Goal: Information Seeking & Learning: Find specific fact

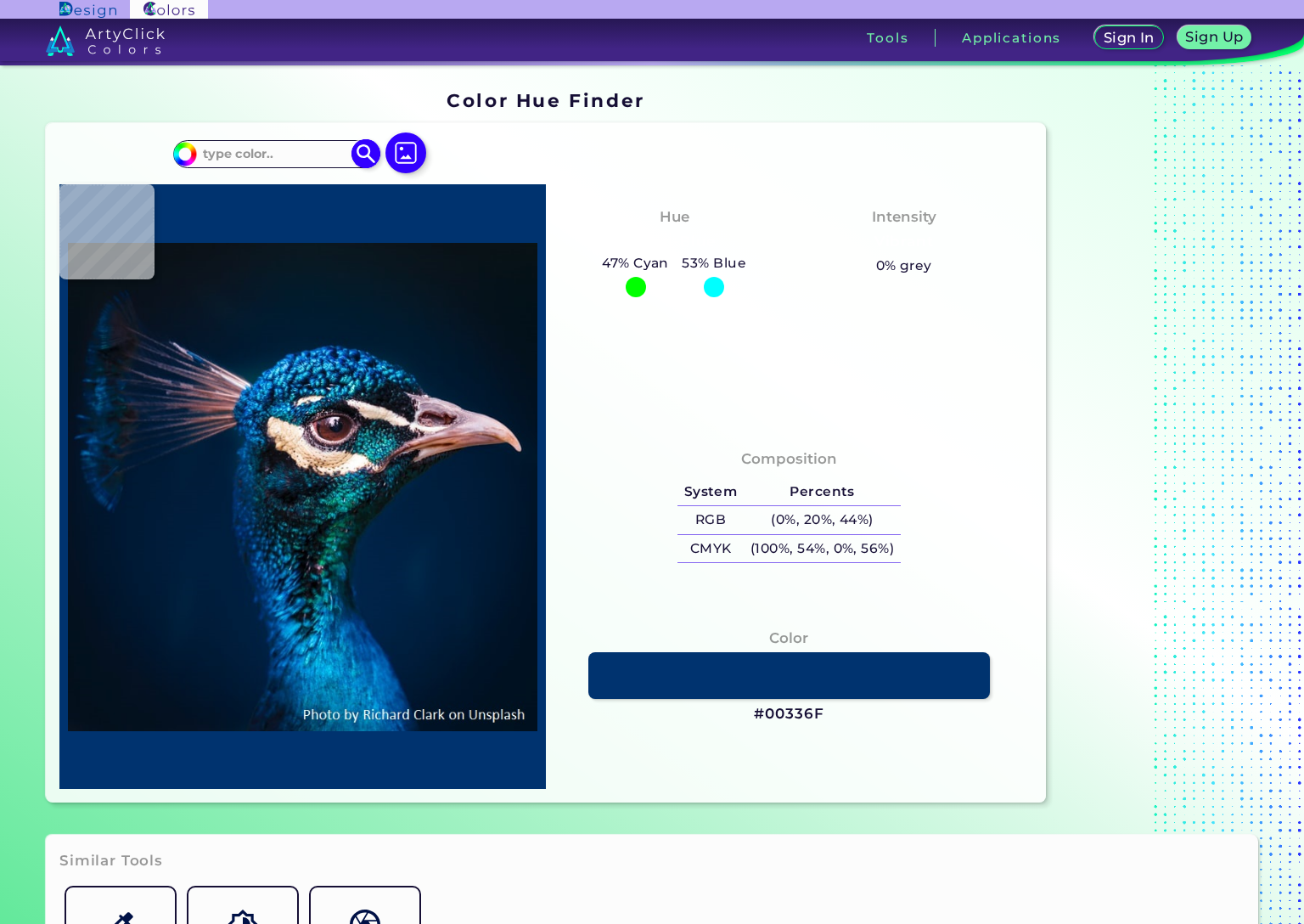
click at [273, 151] on input at bounding box center [275, 154] width 158 height 23
paste input "2d1821"
type input "2d1821"
type input "#2d1821"
type input "#2D1821"
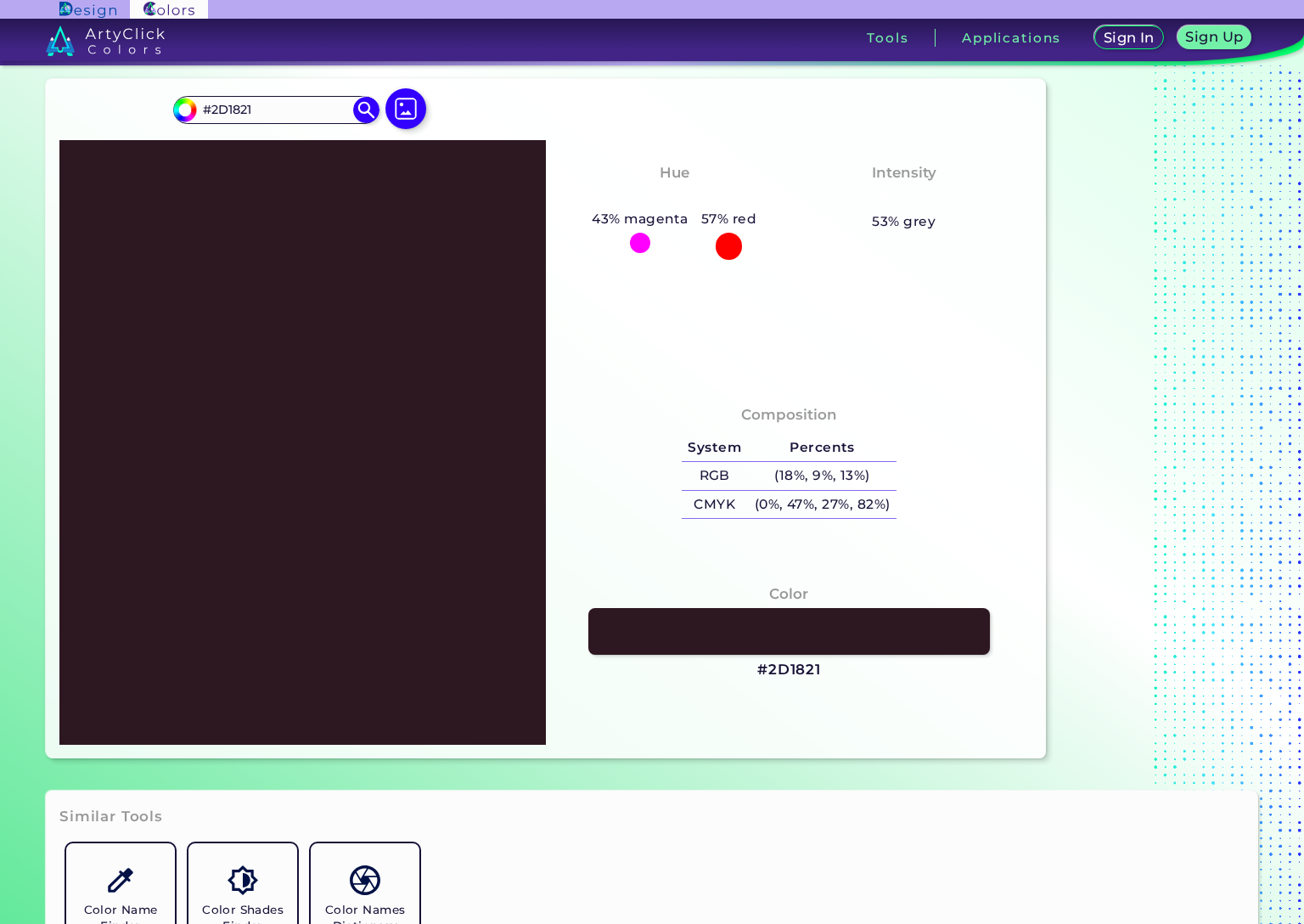
scroll to position [66, 0]
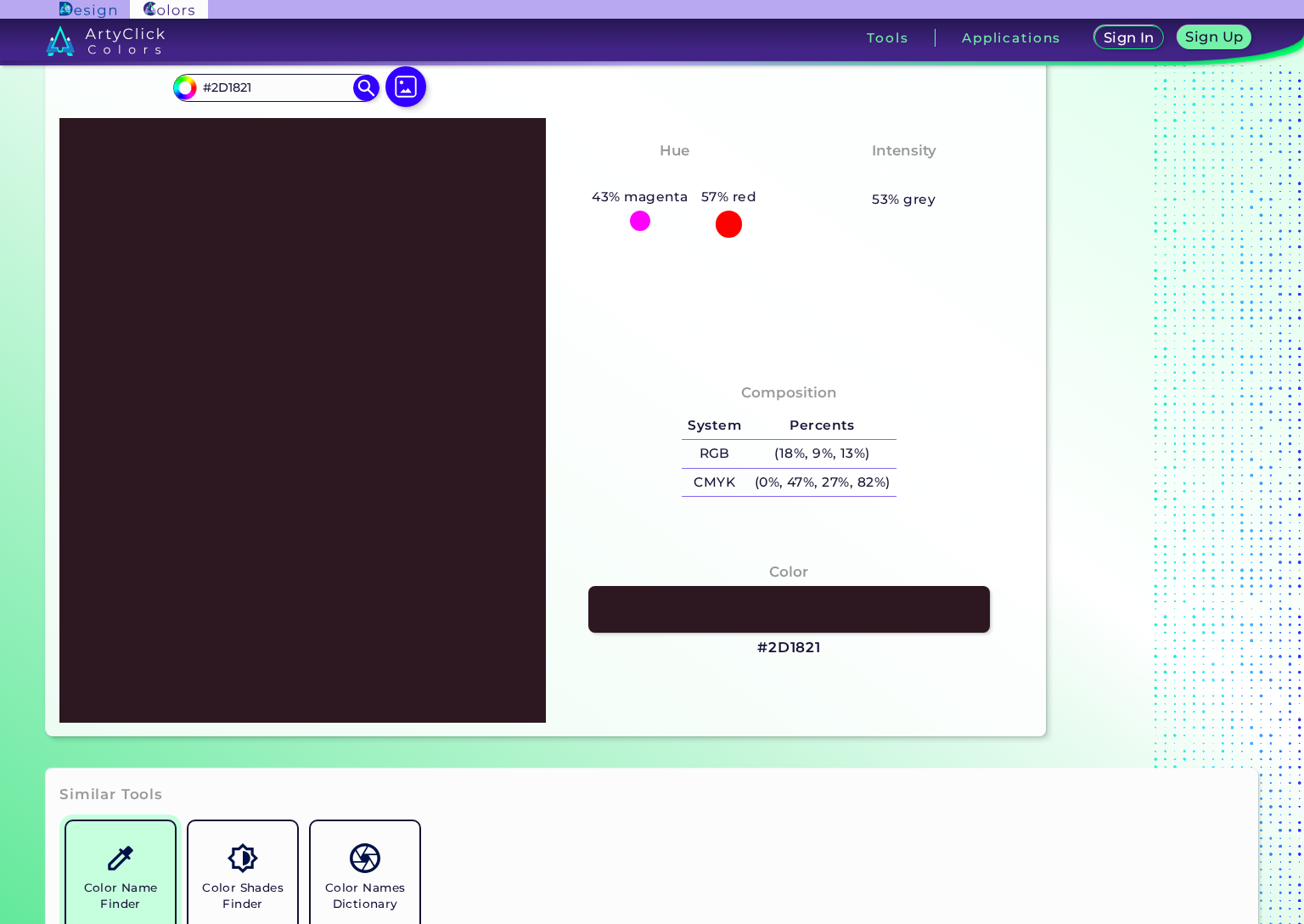
click at [142, 863] on link "Color Name Finder" at bounding box center [120, 875] width 122 height 122
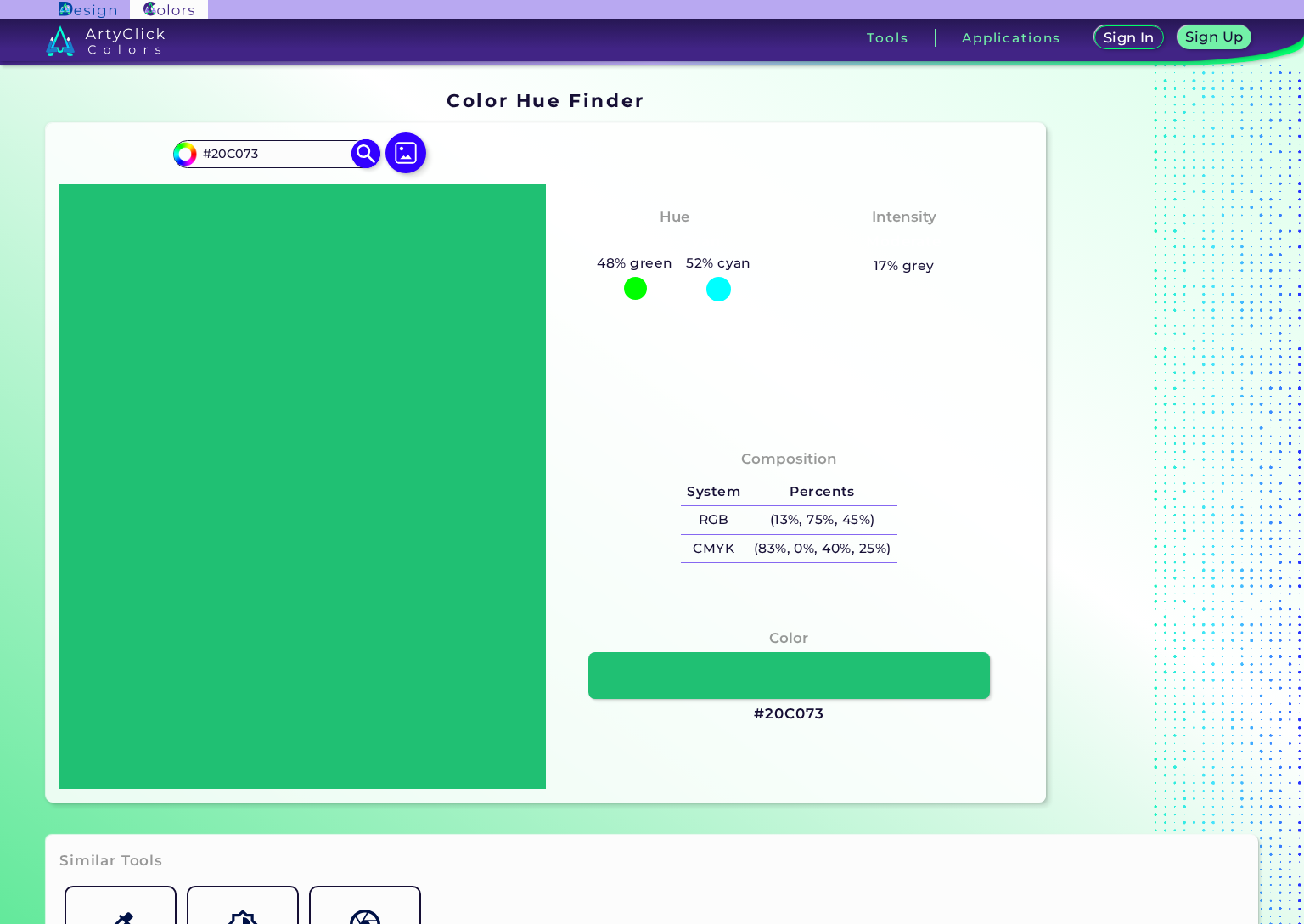
click at [227, 148] on input "#20C073" at bounding box center [275, 154] width 158 height 23
paste input "Oil"
paste input "2d1821"
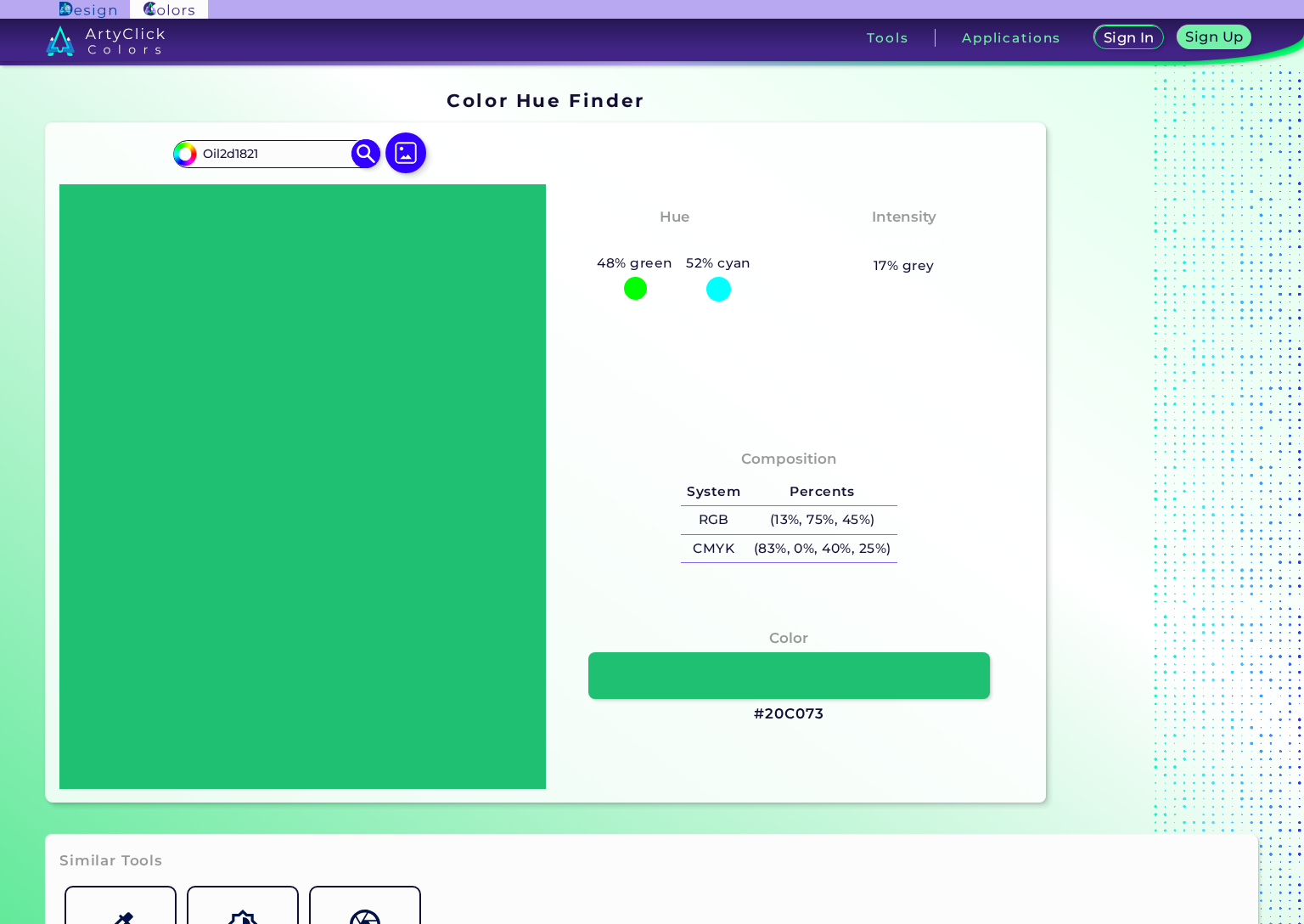
click at [257, 154] on input "Oil2d1821" at bounding box center [275, 154] width 158 height 23
paste input
type input "2d1821"
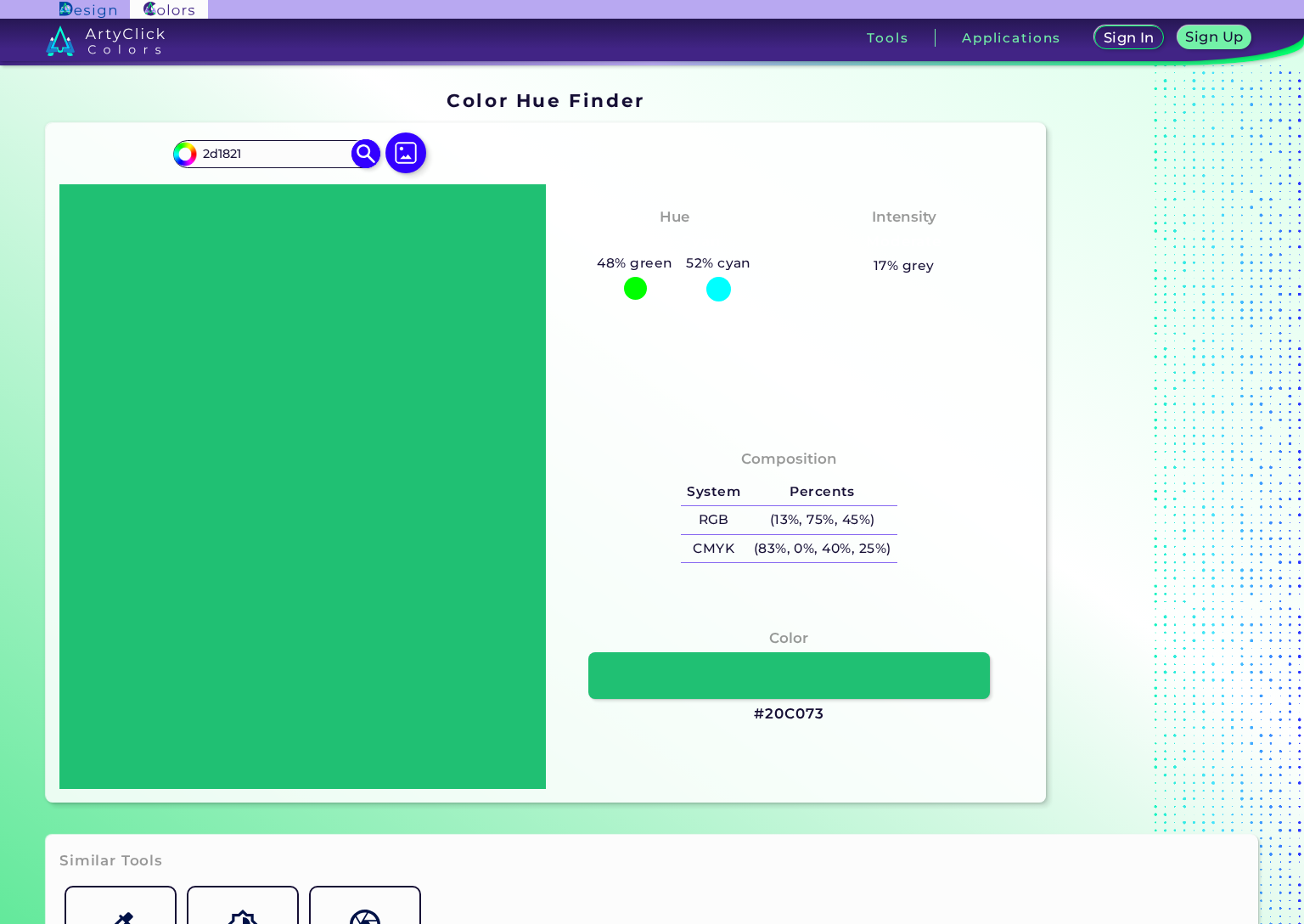
type input "#2d1821"
type input "#2D1821"
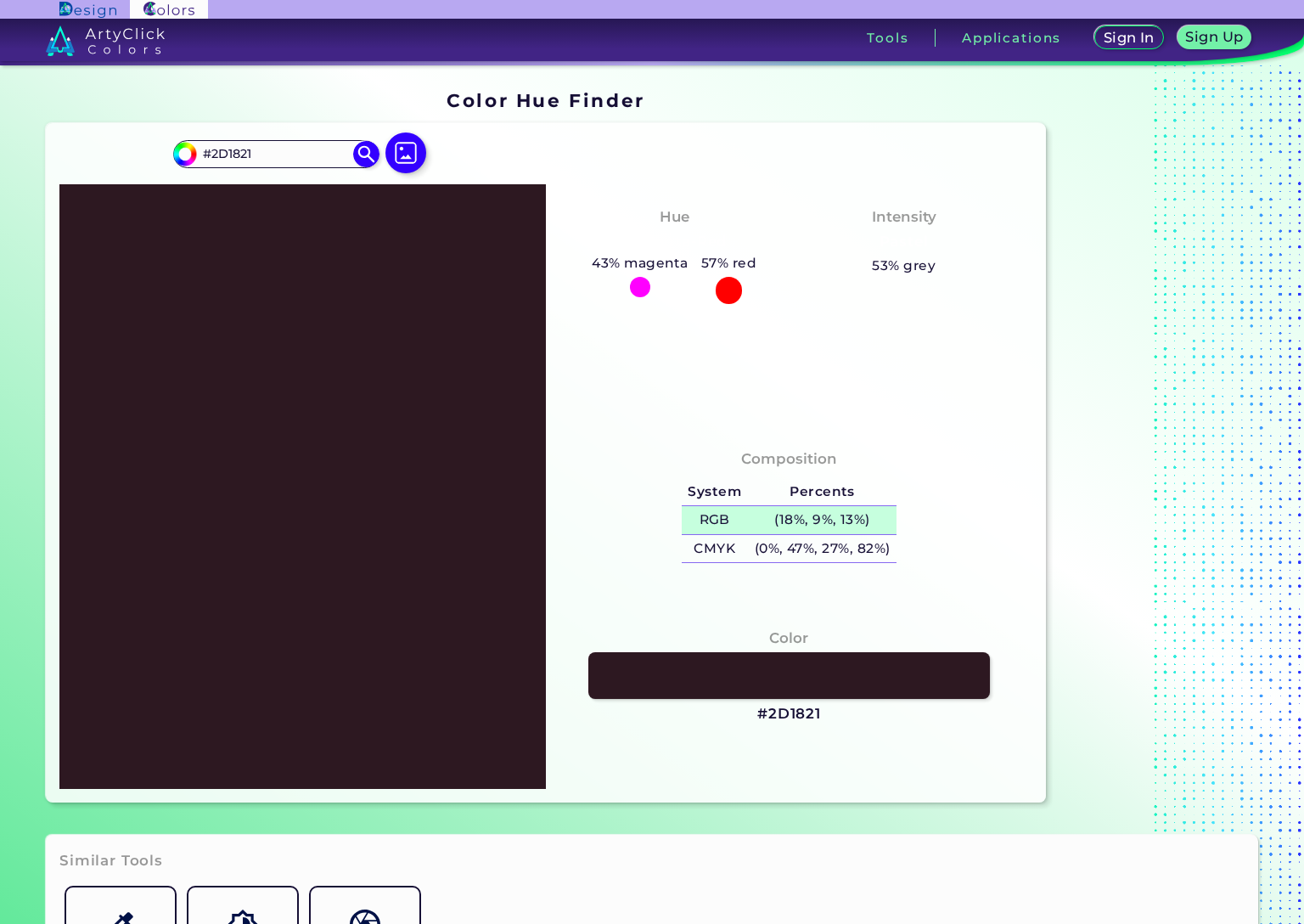
scroll to position [136, 0]
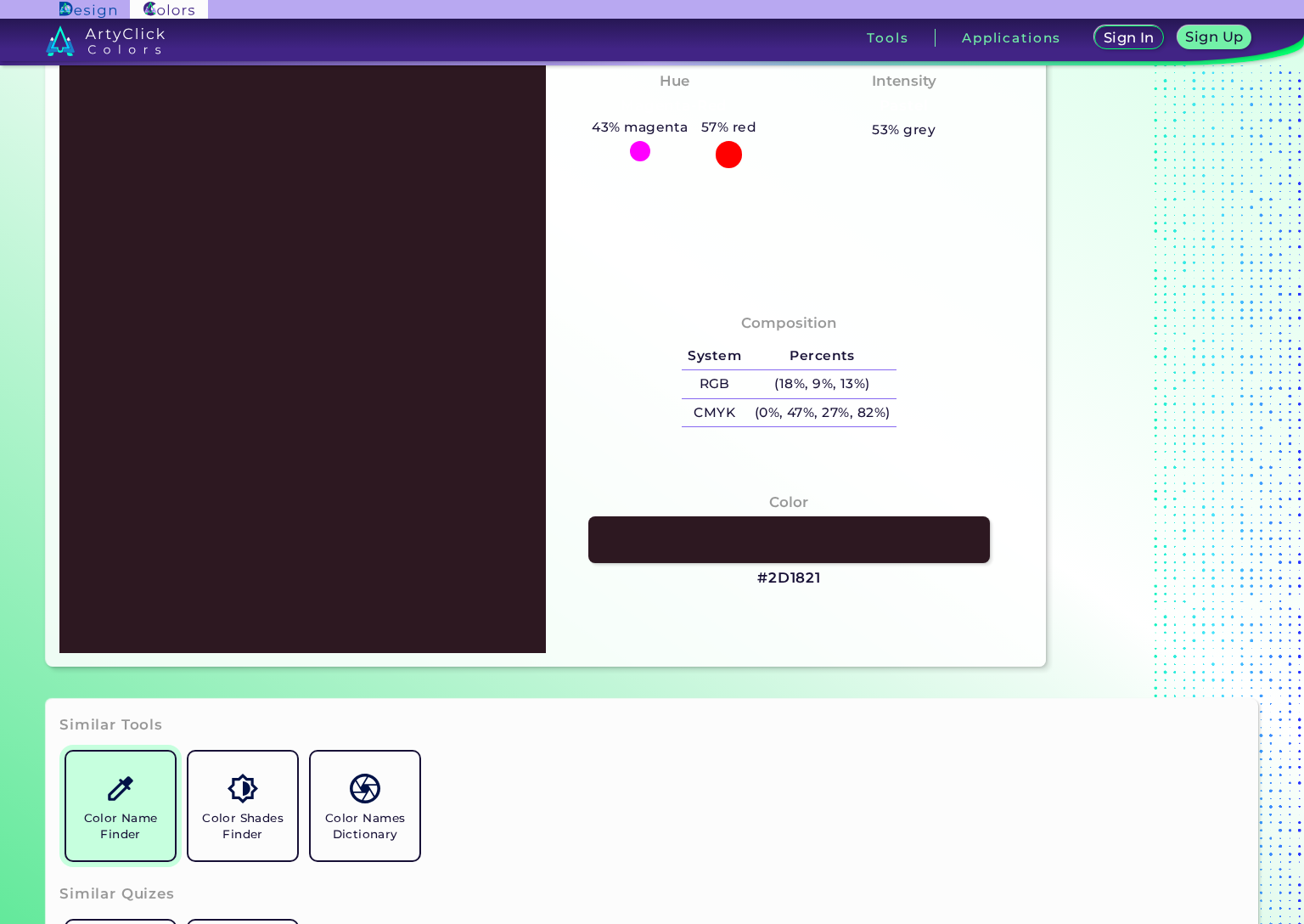
click at [128, 792] on img at bounding box center [120, 788] width 30 height 30
